Goal: Task Accomplishment & Management: Use online tool/utility

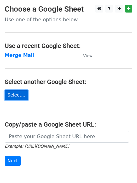
click at [18, 98] on link "Select..." at bounding box center [17, 95] width 24 height 10
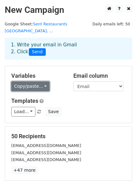
click at [36, 82] on link "Copy/paste..." at bounding box center [30, 87] width 38 height 10
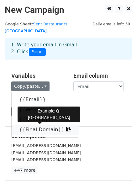
click at [66, 127] on icon at bounding box center [68, 129] width 5 height 5
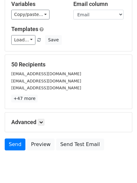
scroll to position [85, 0]
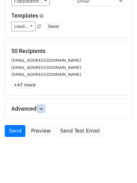
click at [41, 107] on icon at bounding box center [41, 109] width 4 height 4
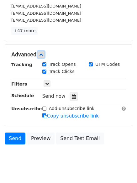
scroll to position [147, 0]
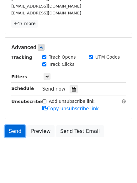
click at [11, 126] on link "Send" at bounding box center [15, 132] width 21 height 12
